Goal: Complete application form: Complete application form

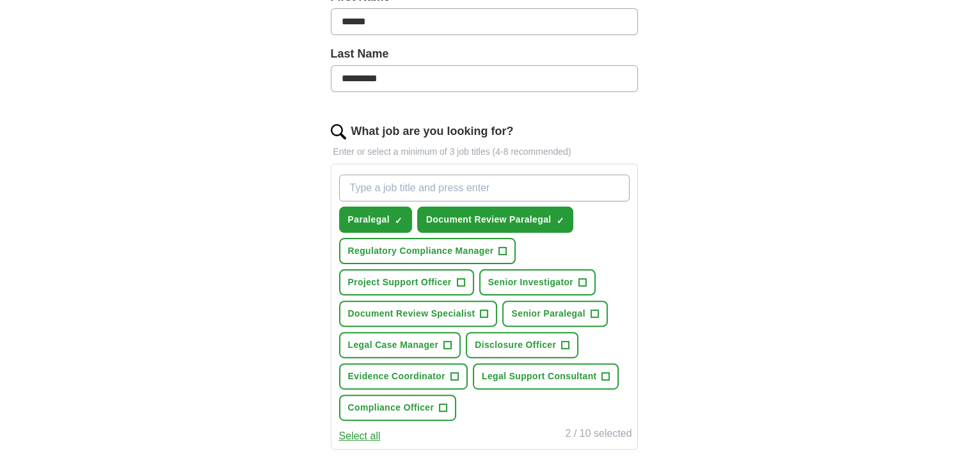
scroll to position [308, 0]
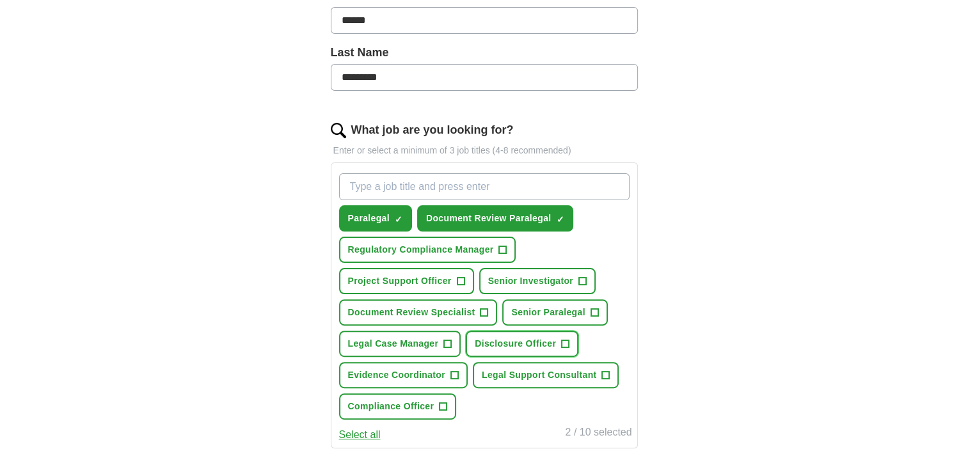
click at [565, 340] on span "+" at bounding box center [566, 344] width 8 height 10
click at [455, 370] on span "+" at bounding box center [454, 375] width 8 height 10
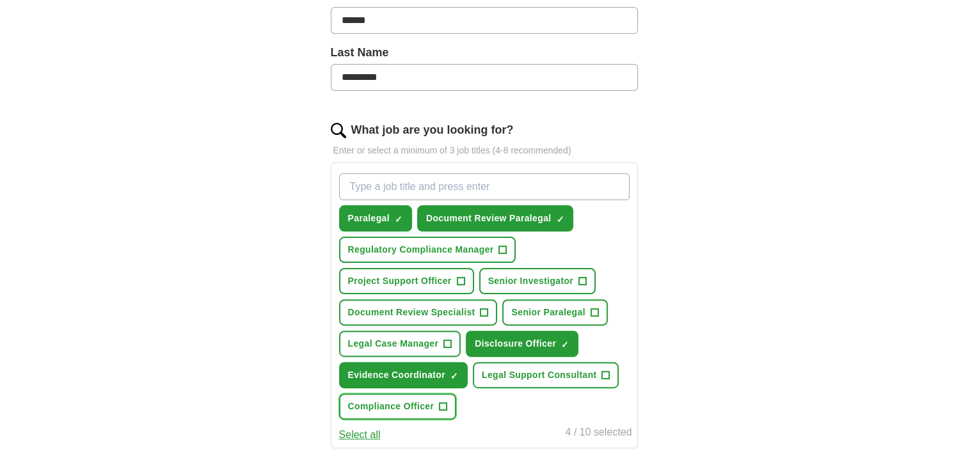
click at [445, 406] on span "+" at bounding box center [443, 407] width 8 height 10
click at [482, 311] on span "+" at bounding box center [484, 313] width 8 height 10
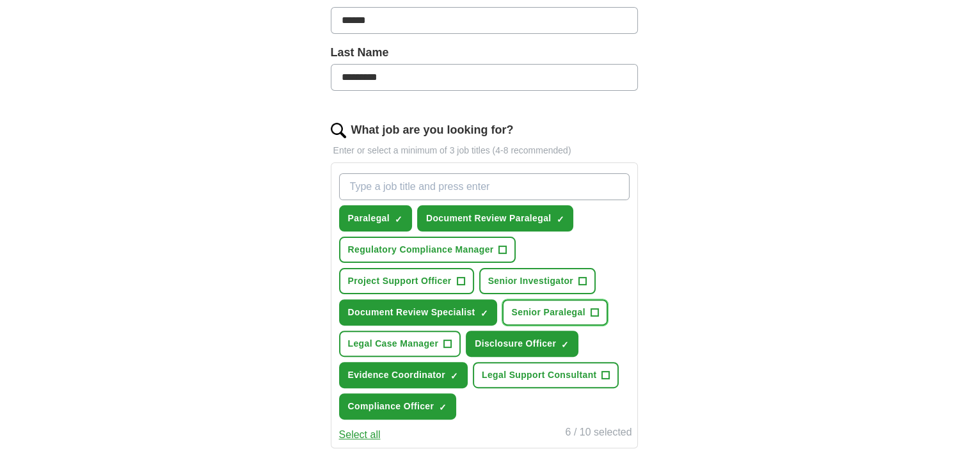
click at [590, 308] on span "+" at bounding box center [594, 312] width 8 height 8
click at [459, 276] on span "+" at bounding box center [461, 281] width 8 height 10
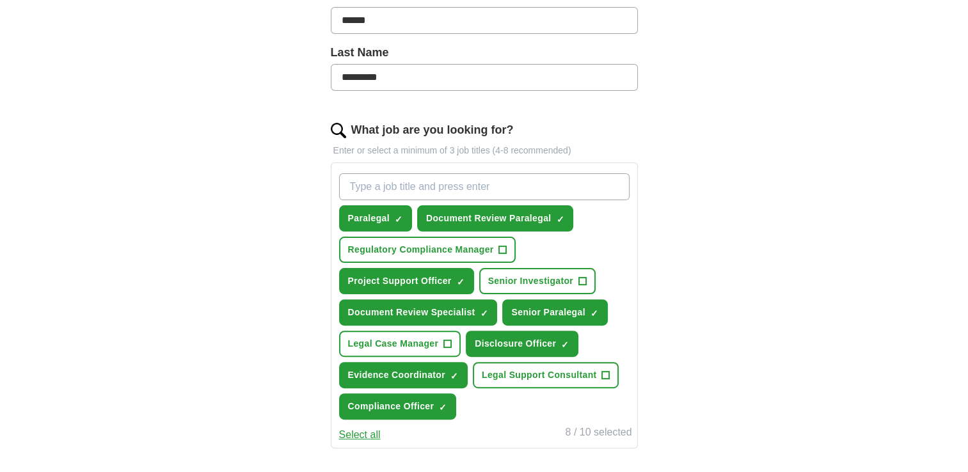
click at [603, 462] on form "Select a CV Joanna Diebelius CV Paralegal - USE THIS.pdf 13/10/2025, 09:38 Uplo…" at bounding box center [484, 327] width 307 height 922
click at [501, 248] on span "+" at bounding box center [503, 250] width 8 height 10
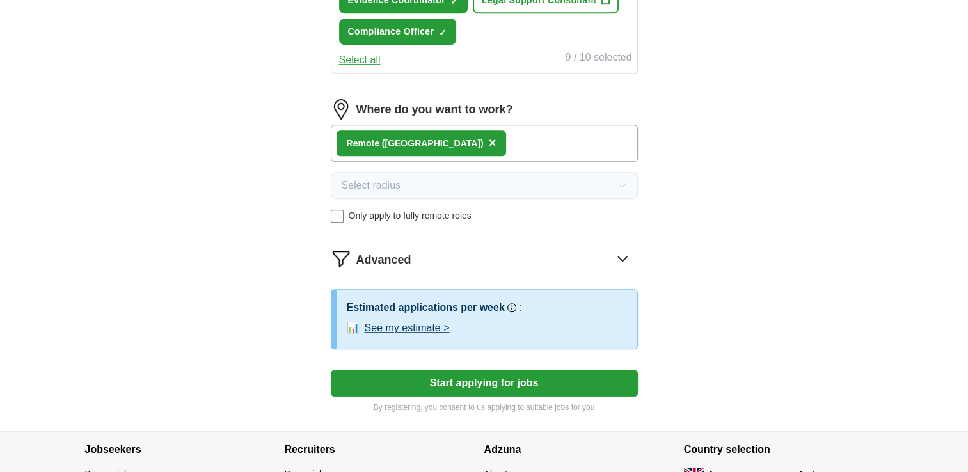
scroll to position [732, 0]
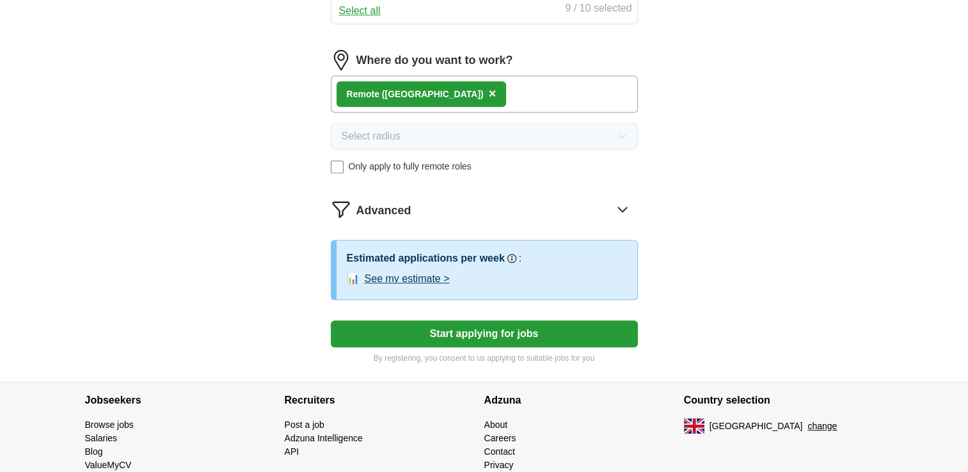
click at [417, 273] on button "See my estimate >" at bounding box center [407, 278] width 85 height 15
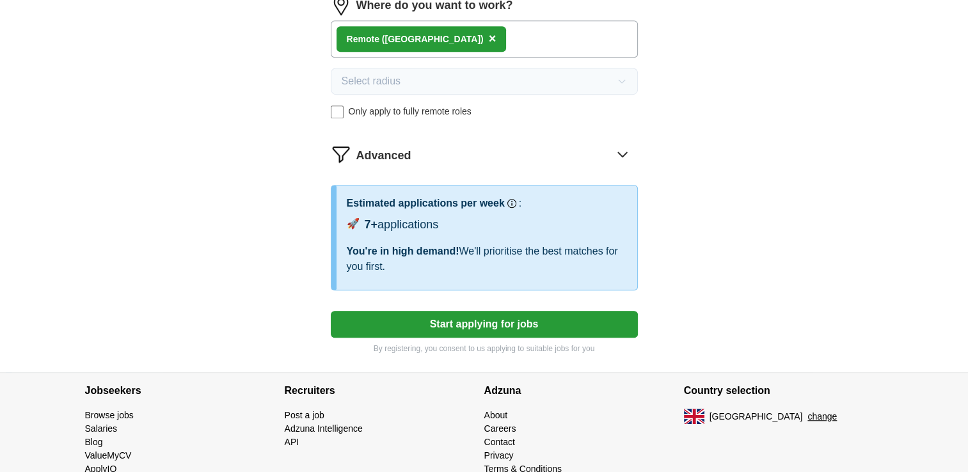
scroll to position [789, 0]
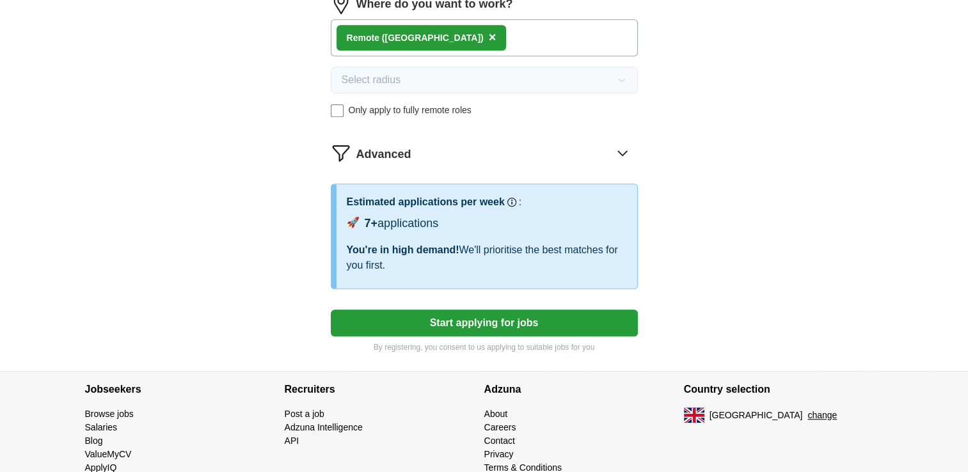
click at [516, 322] on button "Start applying for jobs" at bounding box center [484, 323] width 307 height 27
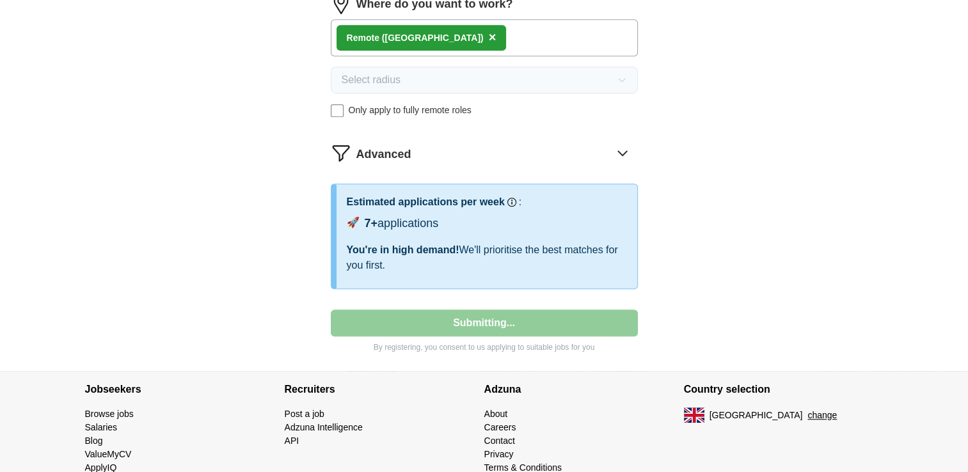
select select "**"
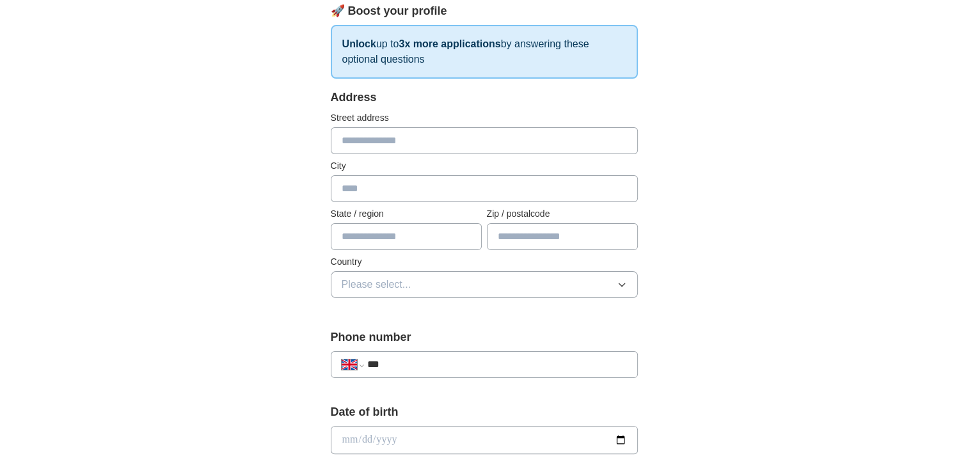
scroll to position [61, 0]
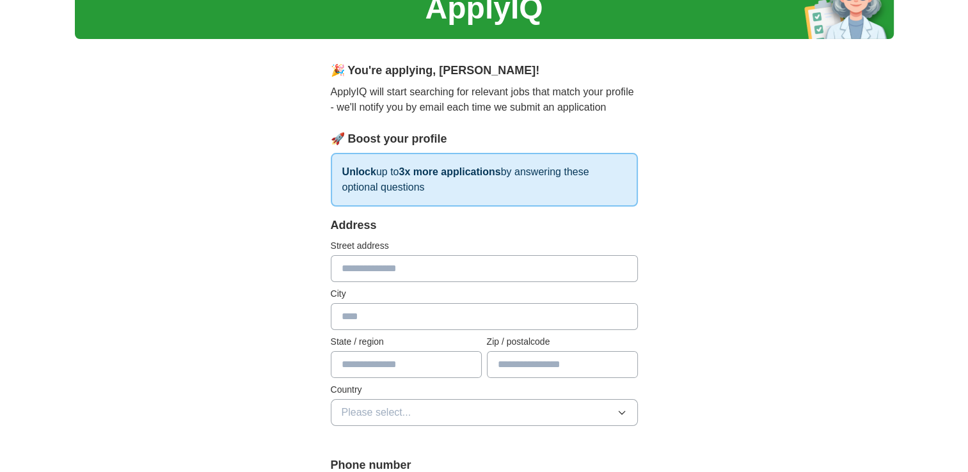
click at [383, 260] on input "text" at bounding box center [484, 268] width 307 height 27
type input "**********"
type input "*******"
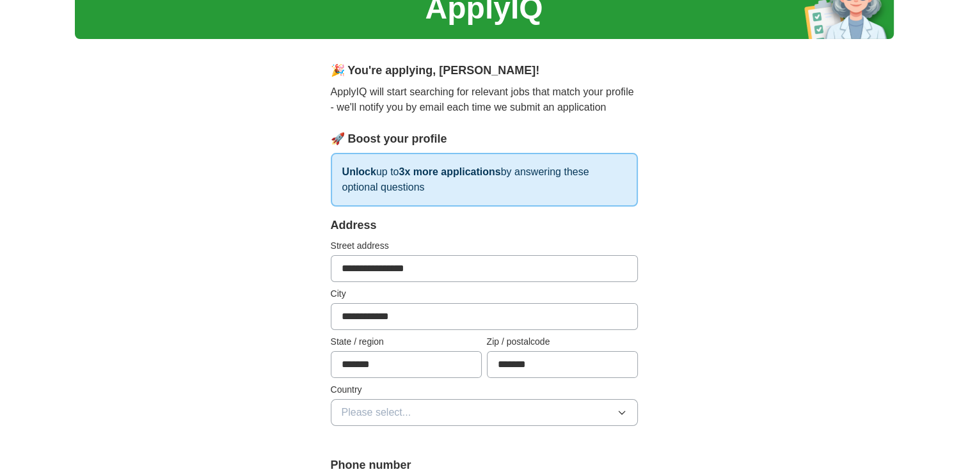
click at [617, 407] on icon "button" at bounding box center [622, 412] width 10 height 10
click at [519, 434] on div "[GEOGRAPHIC_DATA]" at bounding box center [484, 441] width 285 height 15
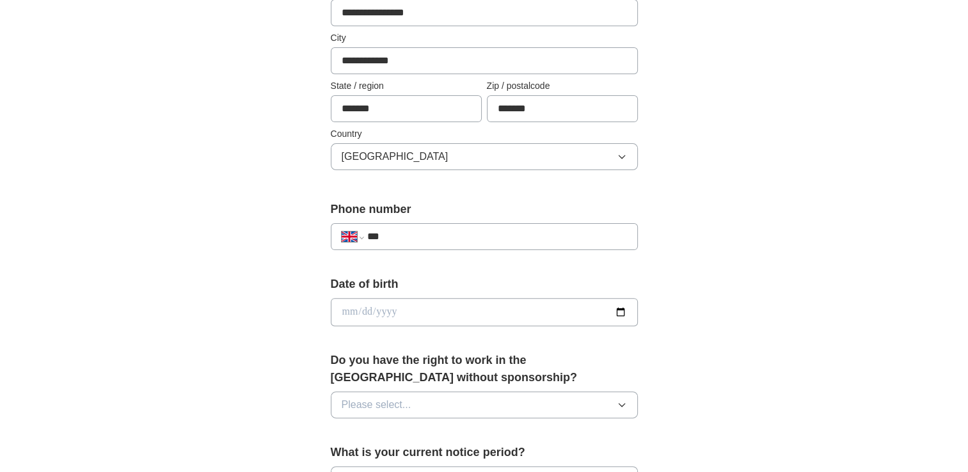
scroll to position [320, 0]
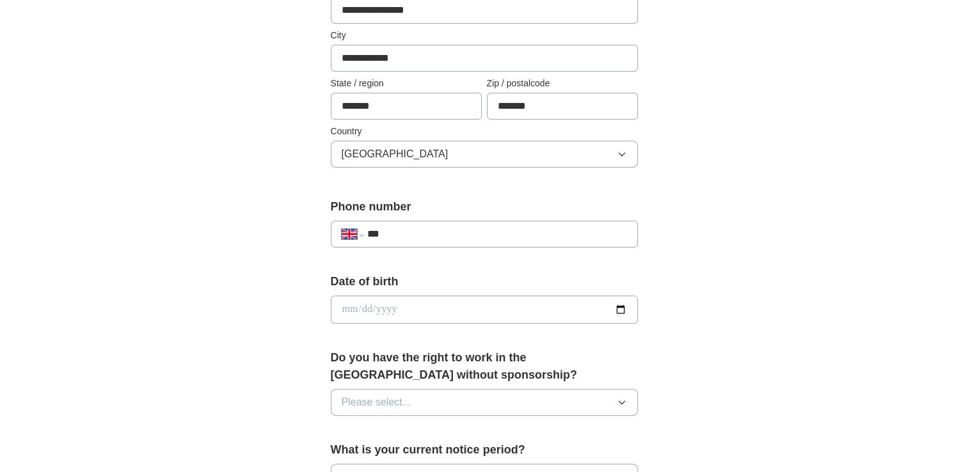
click at [473, 230] on input "***" at bounding box center [496, 233] width 260 height 15
type input "**********"
click at [401, 318] on input "date" at bounding box center [484, 309] width 307 height 28
type input "**********"
click at [423, 397] on button "Please select..." at bounding box center [484, 402] width 307 height 27
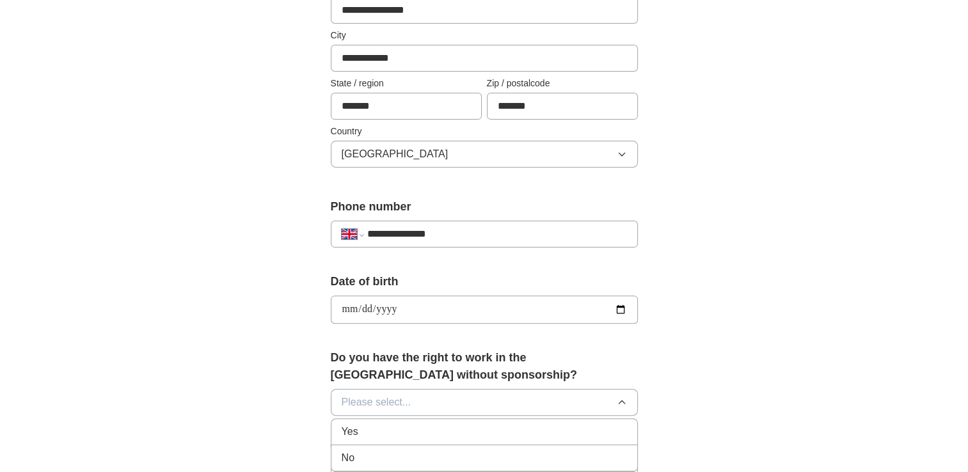
click at [381, 428] on div "Yes" at bounding box center [484, 431] width 285 height 15
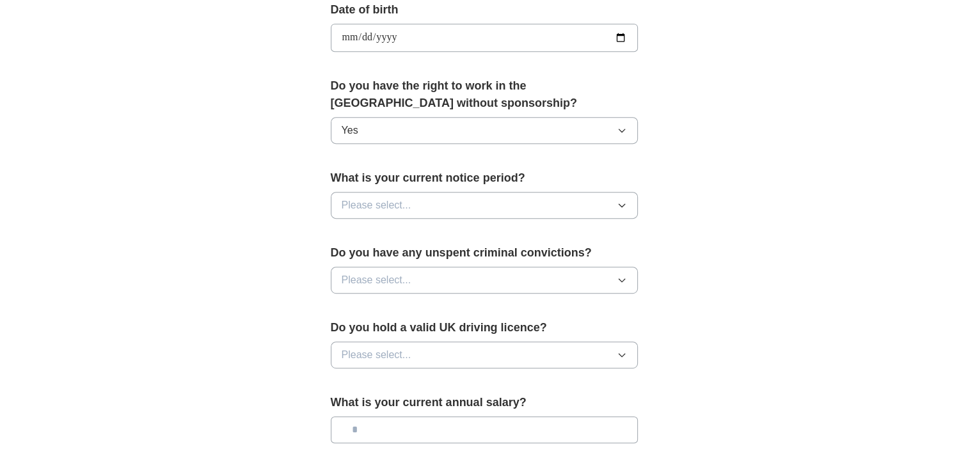
scroll to position [595, 0]
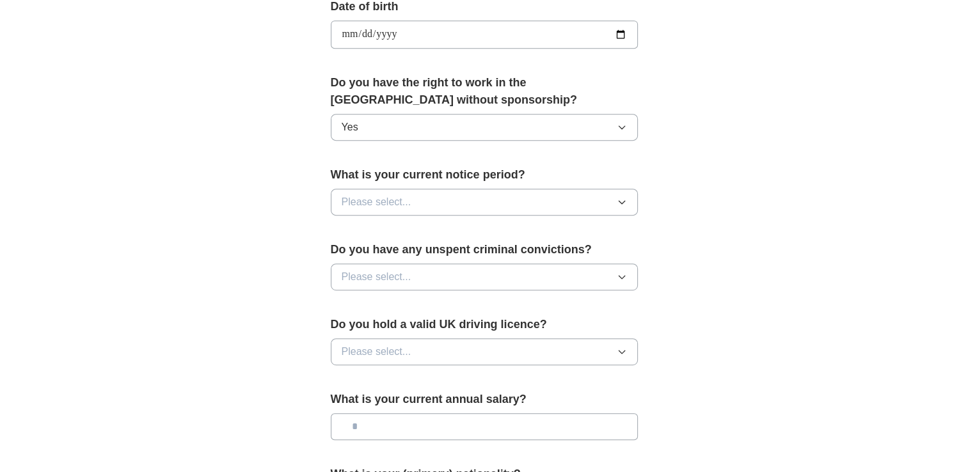
click at [627, 196] on button "Please select..." at bounding box center [484, 202] width 307 height 27
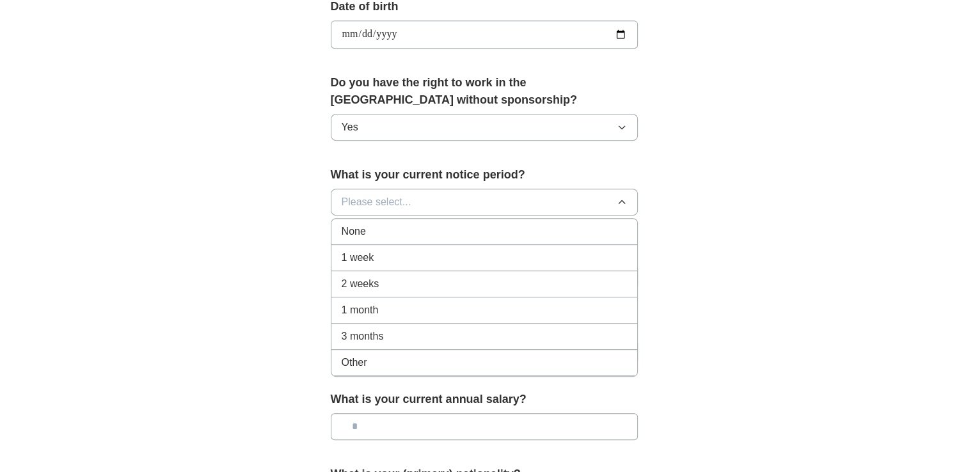
click at [478, 224] on div "None" at bounding box center [484, 231] width 285 height 15
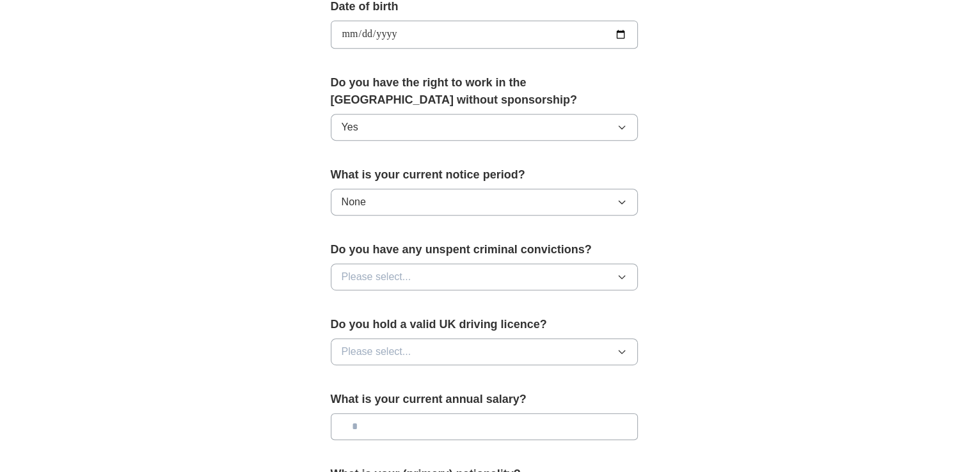
click at [463, 272] on button "Please select..." at bounding box center [484, 277] width 307 height 27
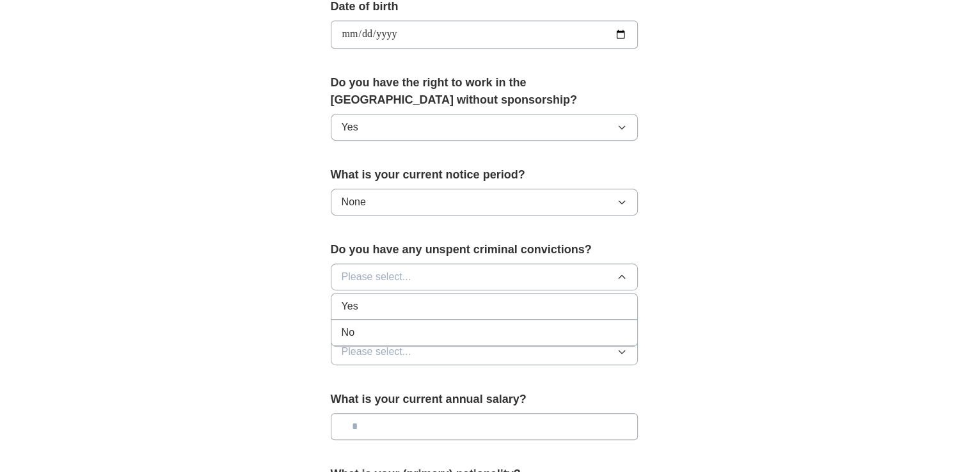
click at [381, 321] on li "No" at bounding box center [484, 333] width 306 height 26
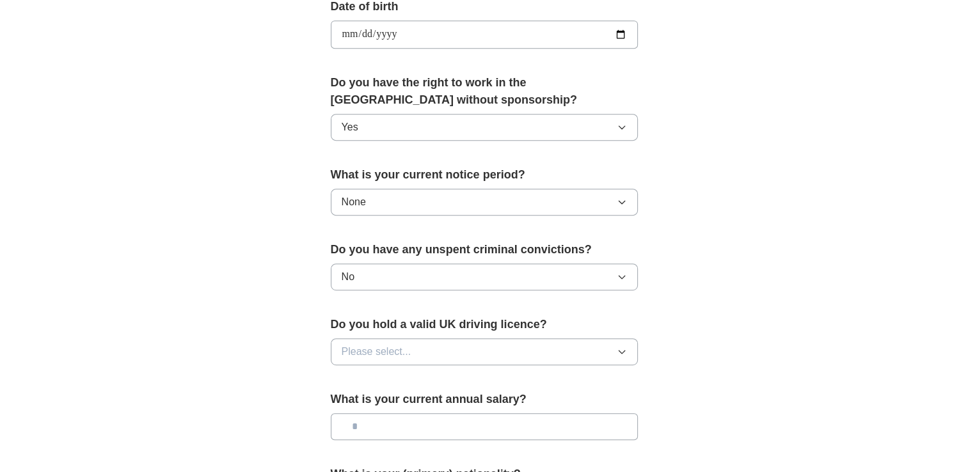
click at [459, 346] on button "Please select..." at bounding box center [484, 351] width 307 height 27
click at [400, 375] on div "Yes" at bounding box center [484, 381] width 285 height 15
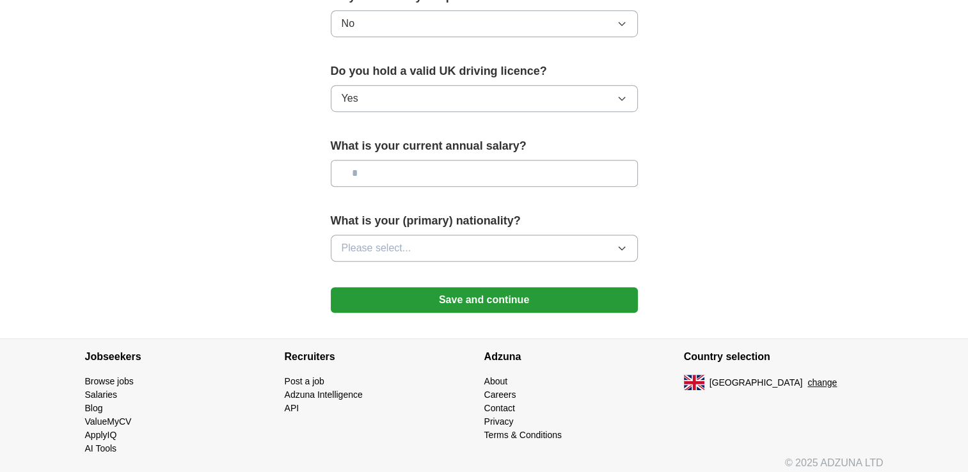
scroll to position [853, 0]
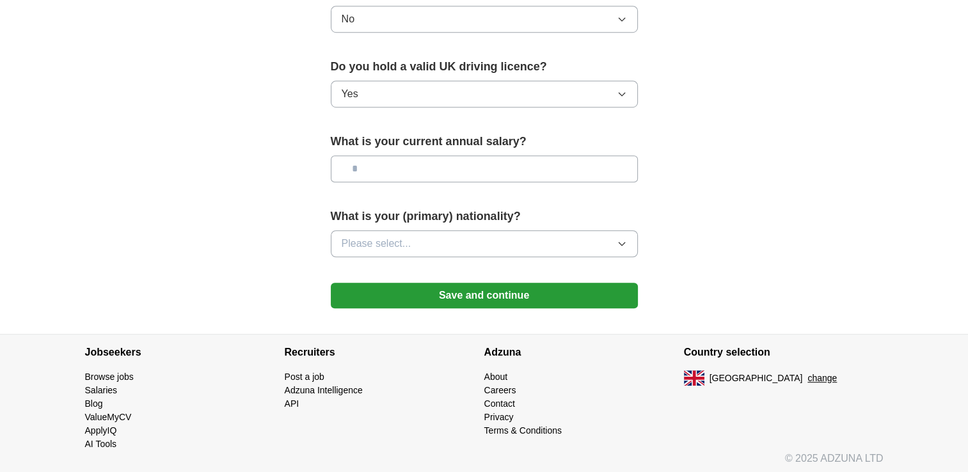
click at [393, 165] on input "text" at bounding box center [484, 168] width 307 height 27
type input "*******"
click at [409, 243] on span "Please select..." at bounding box center [377, 243] width 70 height 15
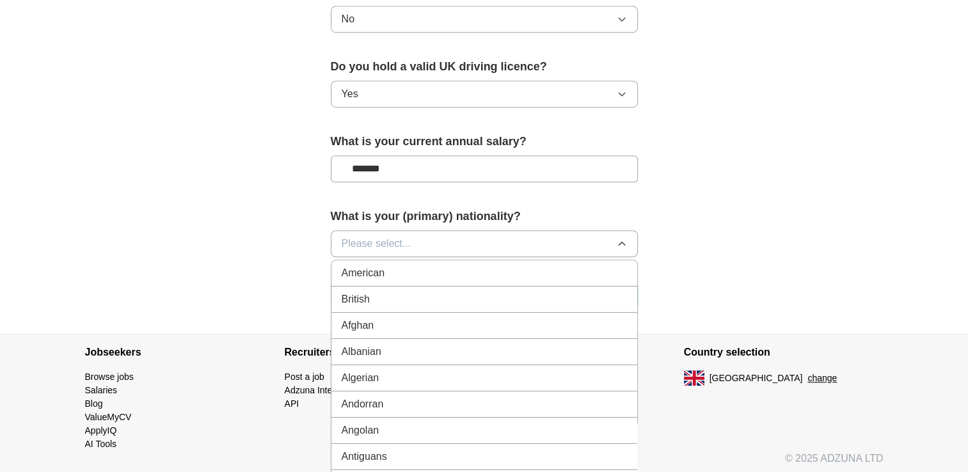
click at [388, 297] on div "British" at bounding box center [484, 299] width 285 height 15
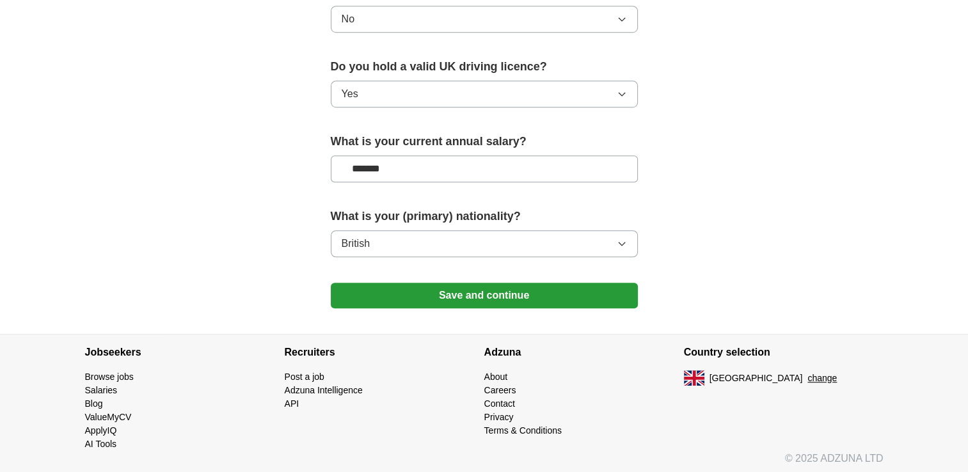
click at [475, 288] on button "Save and continue" at bounding box center [484, 296] width 307 height 26
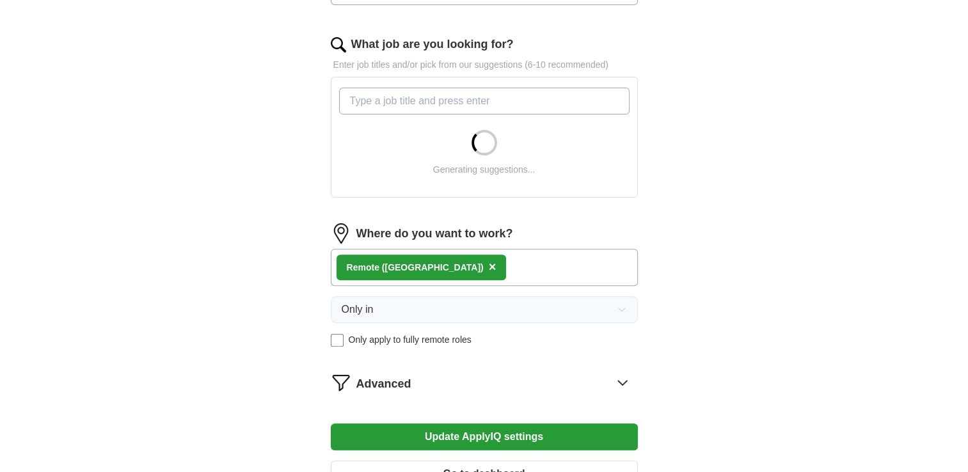
scroll to position [572, 0]
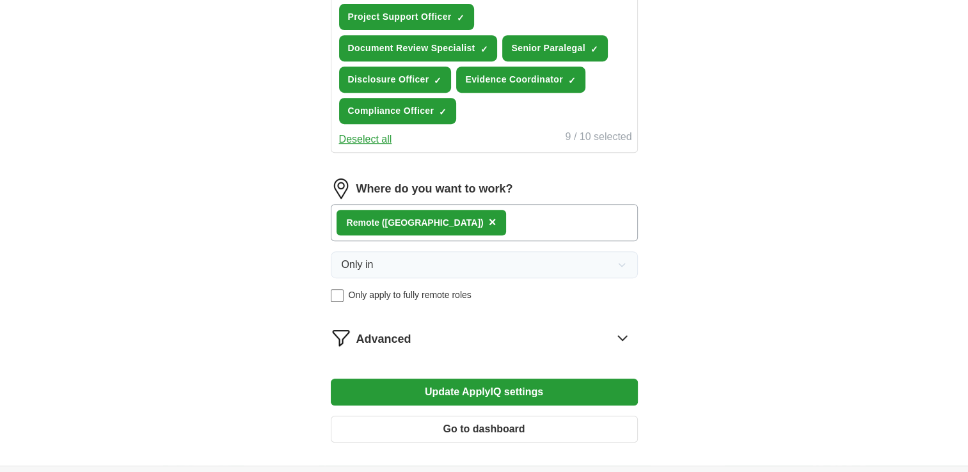
click at [517, 384] on button "Update ApplyIQ settings" at bounding box center [484, 392] width 307 height 27
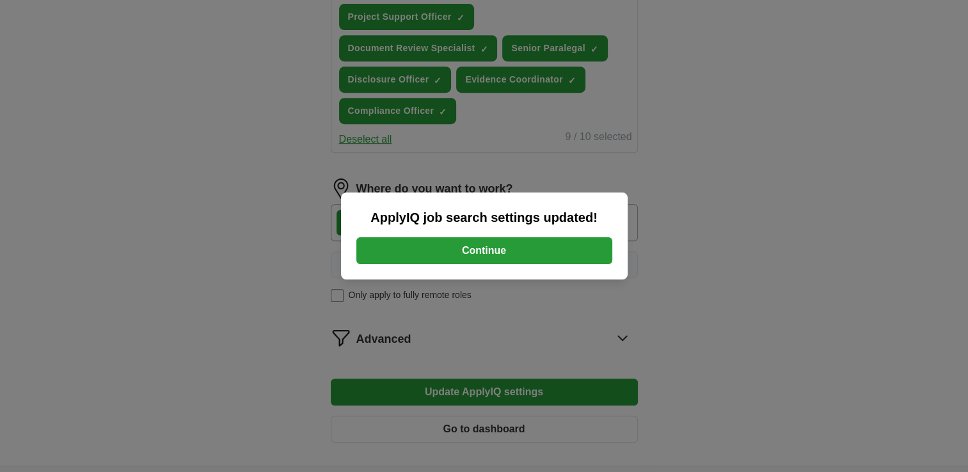
click at [503, 244] on button "Continue" at bounding box center [484, 250] width 256 height 27
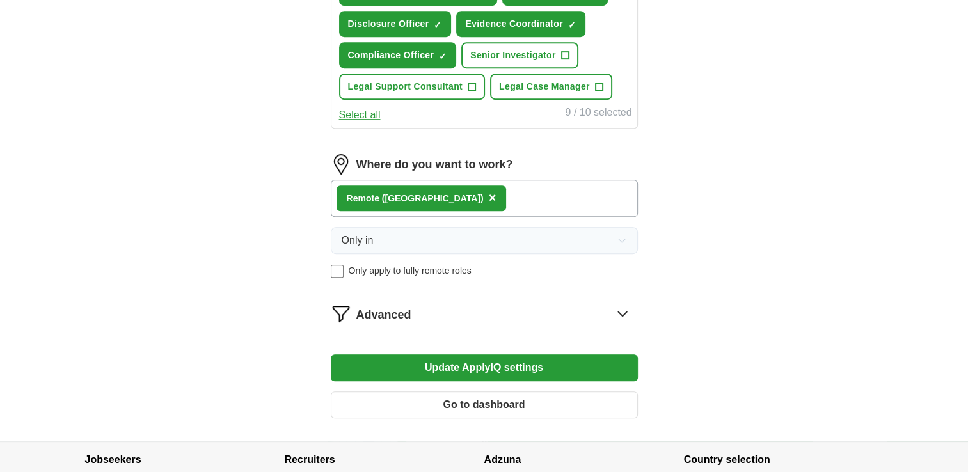
scroll to position [697, 0]
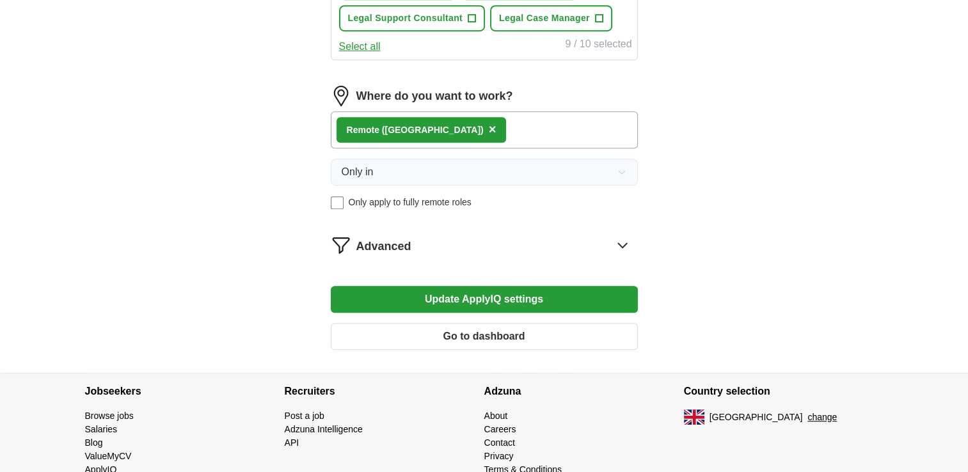
click at [547, 337] on button "Go to dashboard" at bounding box center [484, 336] width 307 height 27
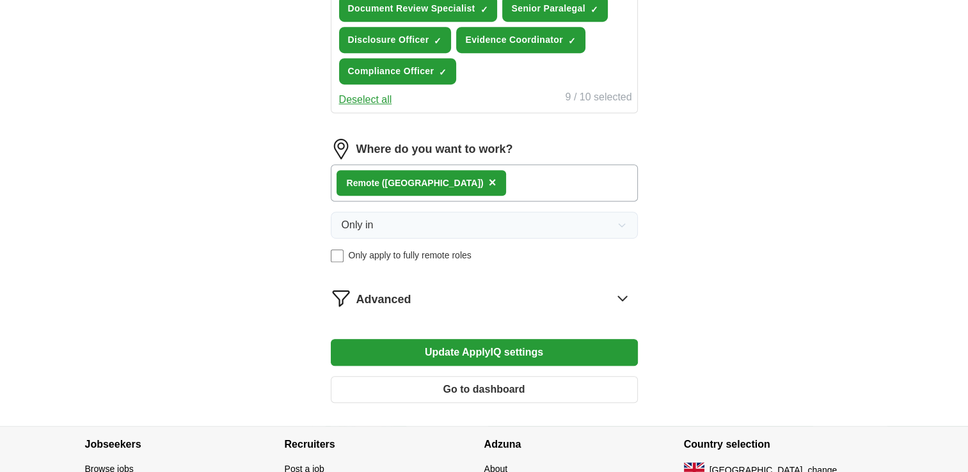
scroll to position [611, 0]
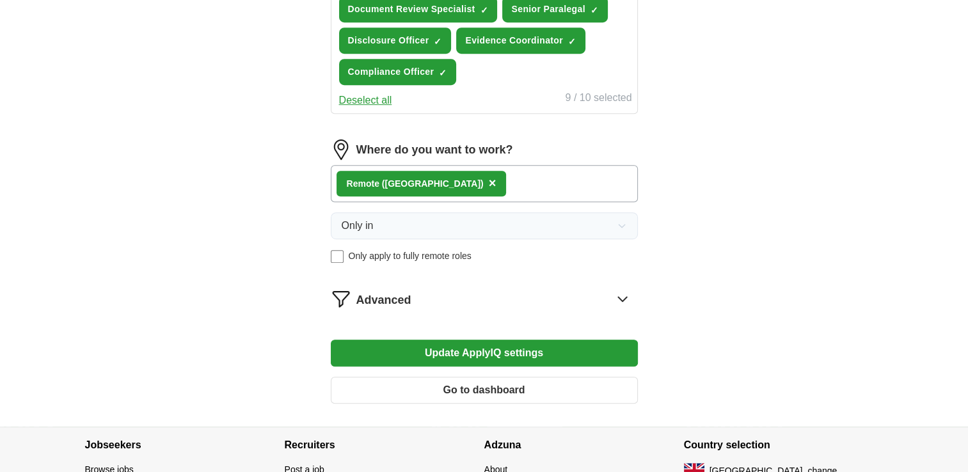
click at [622, 291] on icon at bounding box center [622, 298] width 20 height 20
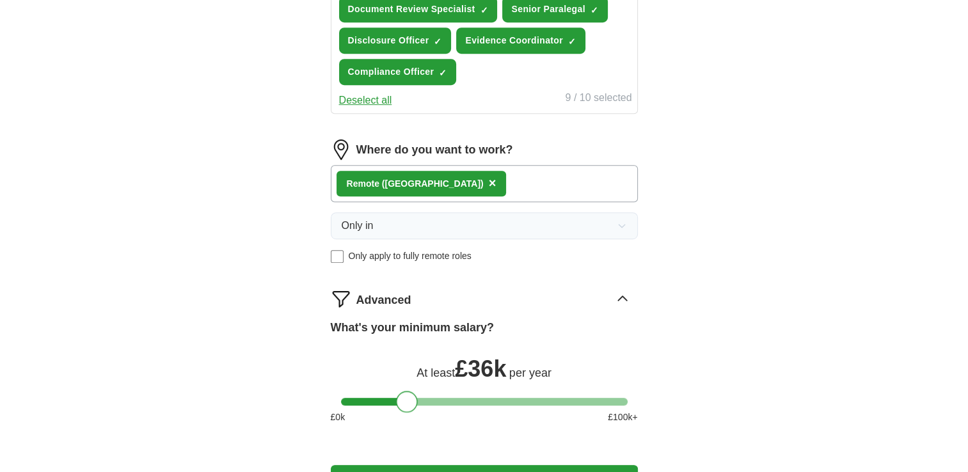
drag, startPoint x: 475, startPoint y: 398, endPoint x: 406, endPoint y: 395, distance: 69.8
click at [406, 395] on div at bounding box center [407, 402] width 22 height 22
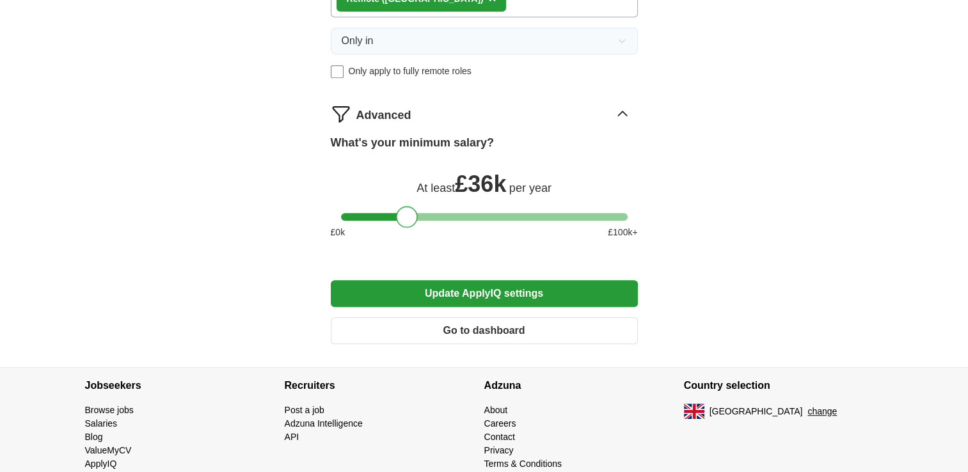
scroll to position [812, 0]
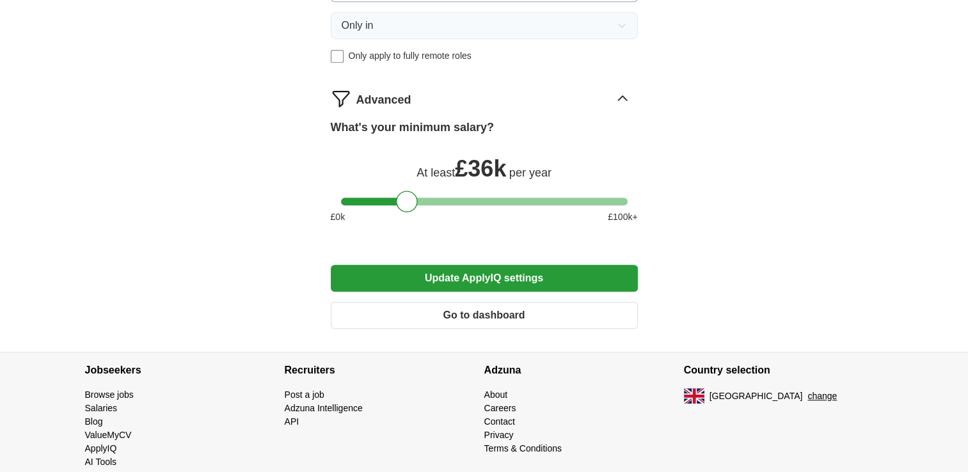
click at [514, 274] on button "Update ApplyIQ settings" at bounding box center [484, 278] width 307 height 27
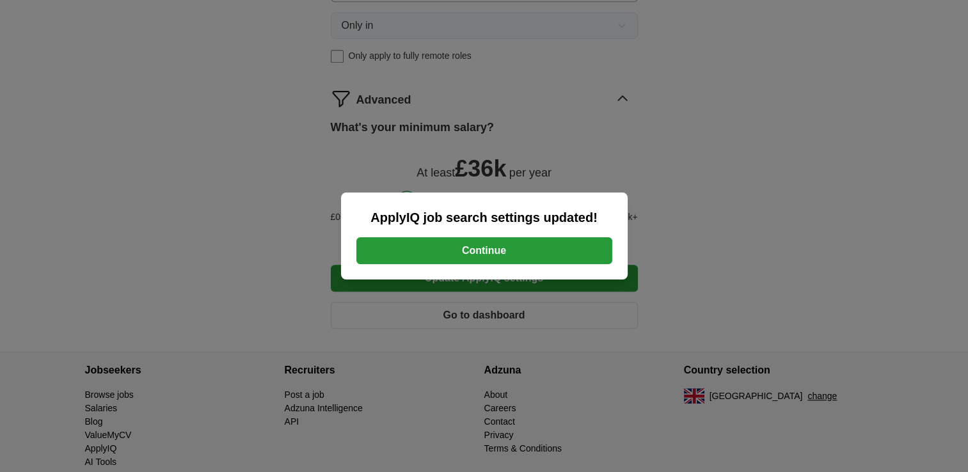
click at [490, 244] on button "Continue" at bounding box center [484, 250] width 256 height 27
